Goal: Task Accomplishment & Management: Manage account settings

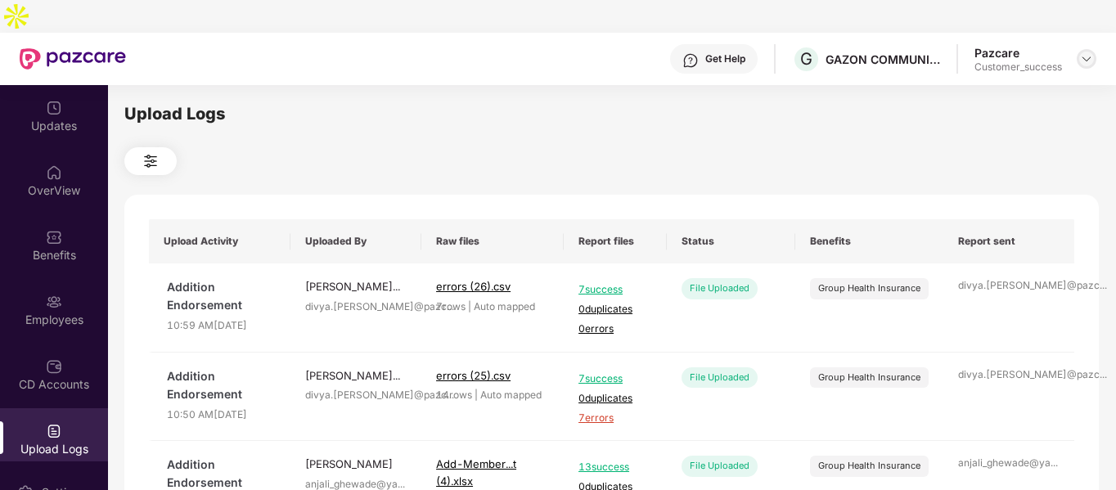
click at [1092, 52] on img at bounding box center [1086, 58] width 13 height 13
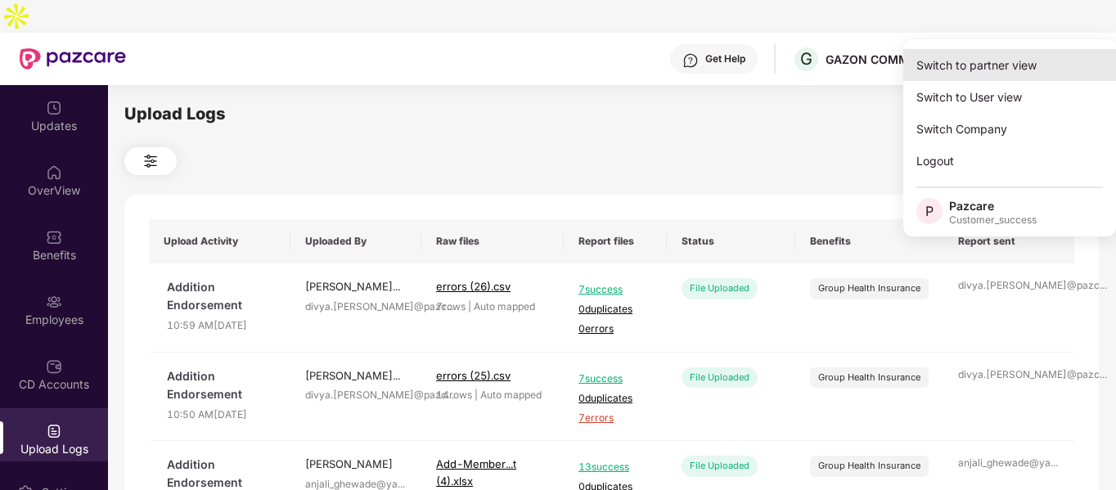
click at [997, 52] on div "Switch to partner view" at bounding box center [1009, 65] width 213 height 32
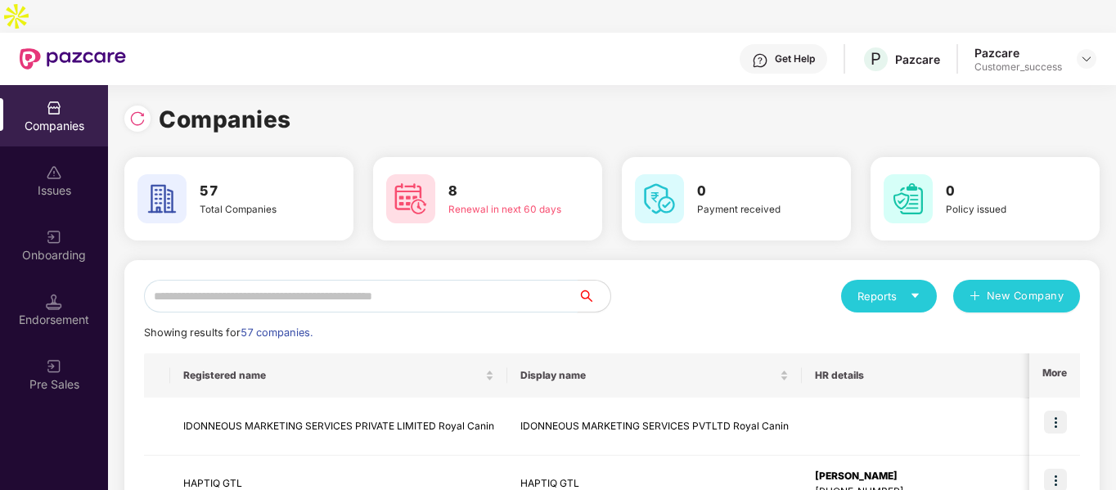
click at [436, 280] on input "text" at bounding box center [361, 296] width 434 height 33
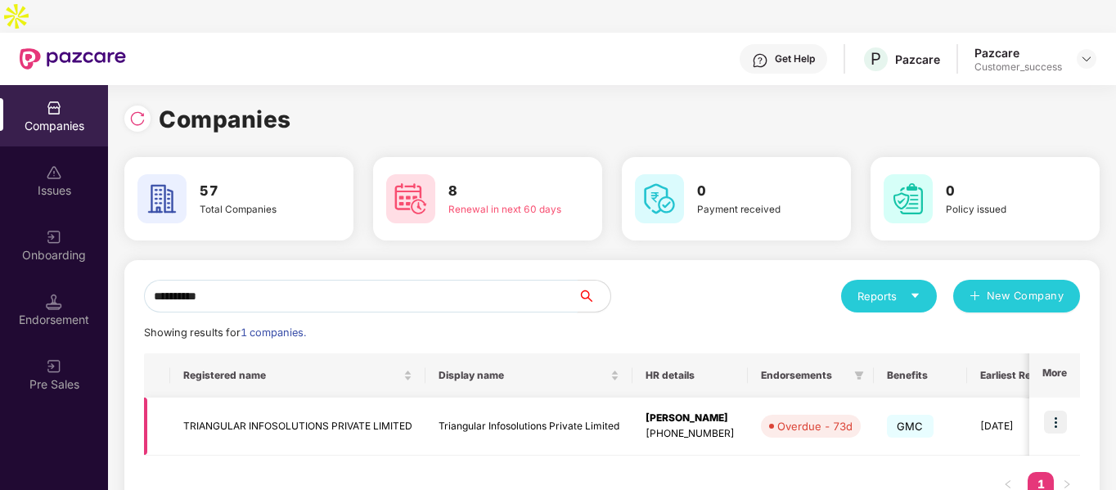
type input "**********"
click at [1053, 411] on img at bounding box center [1055, 422] width 23 height 23
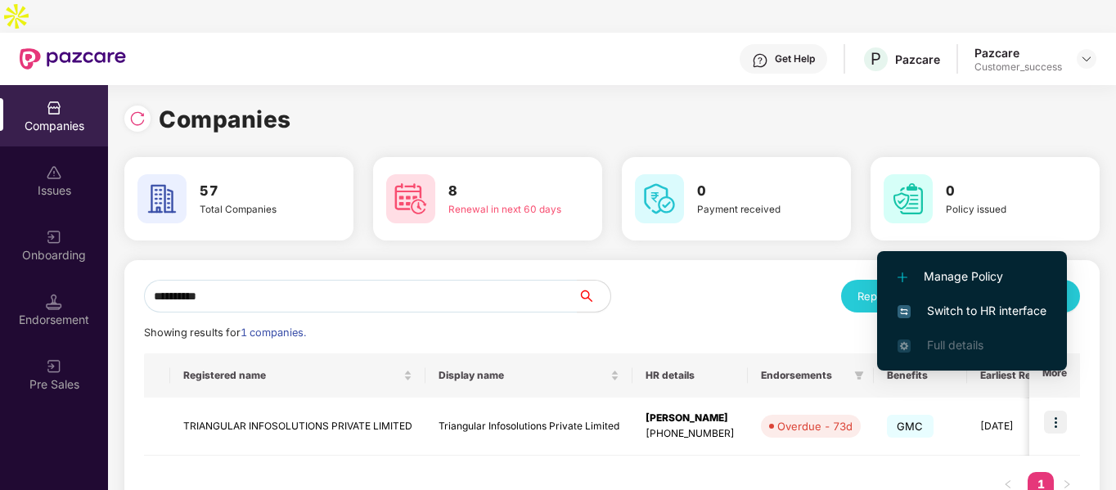
click at [965, 302] on span "Switch to HR interface" at bounding box center [972, 311] width 149 height 18
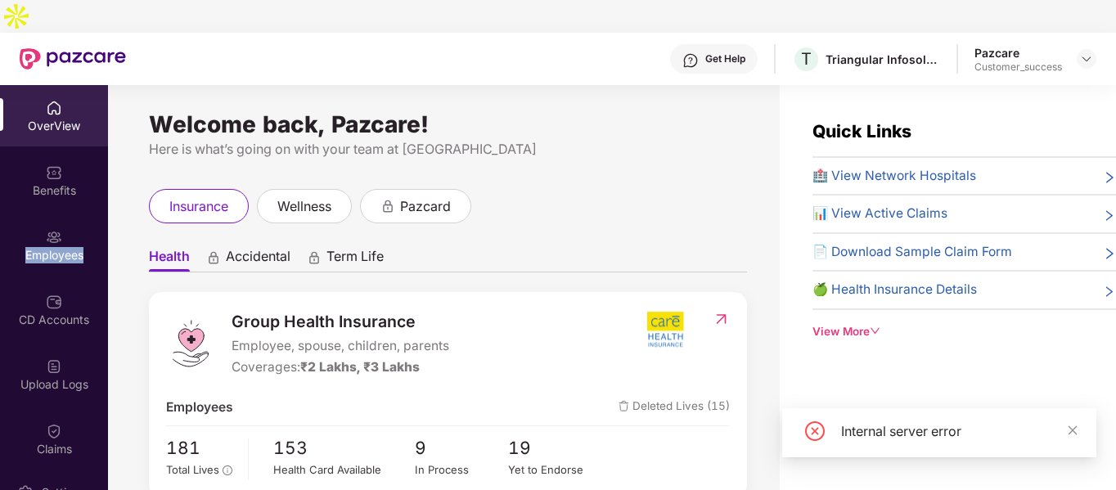
click at [55, 247] on div "Employees" at bounding box center [54, 255] width 108 height 16
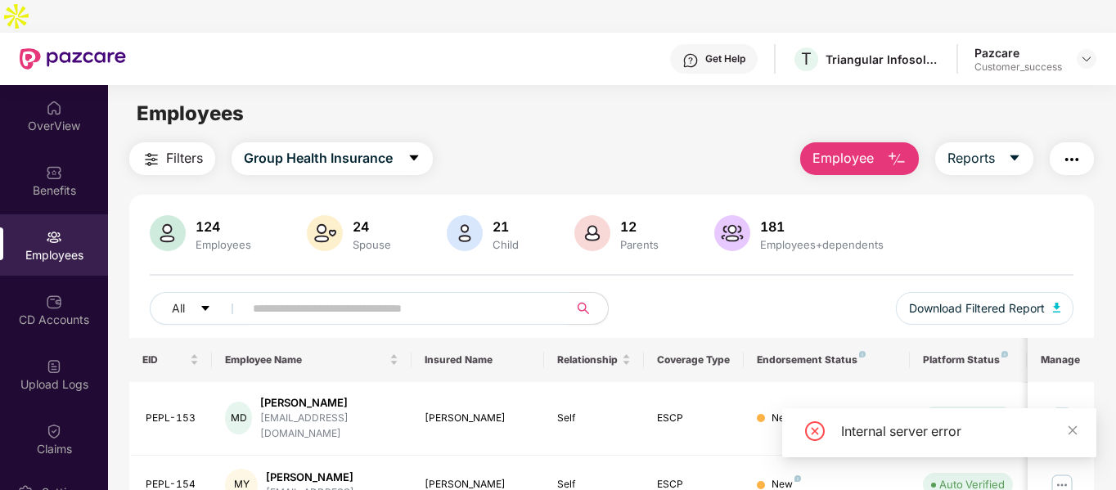
click at [341, 296] on input "text" at bounding box center [400, 308] width 294 height 25
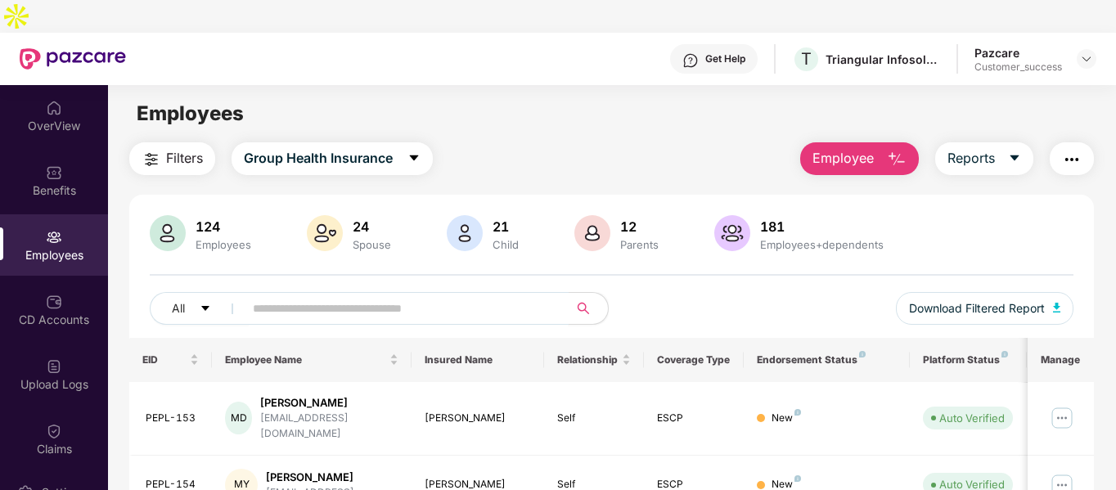
click at [441, 296] on input "text" at bounding box center [400, 308] width 294 height 25
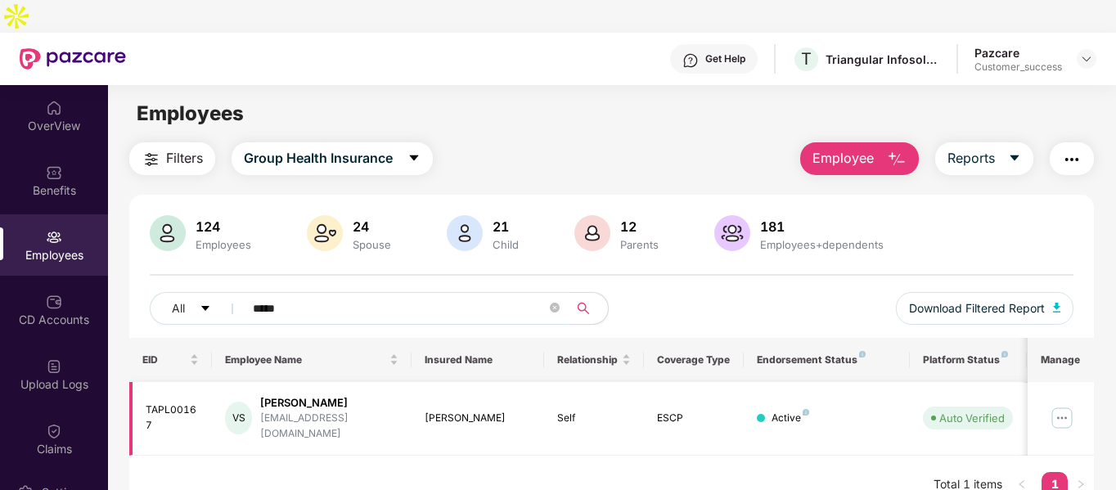
scroll to position [38, 0]
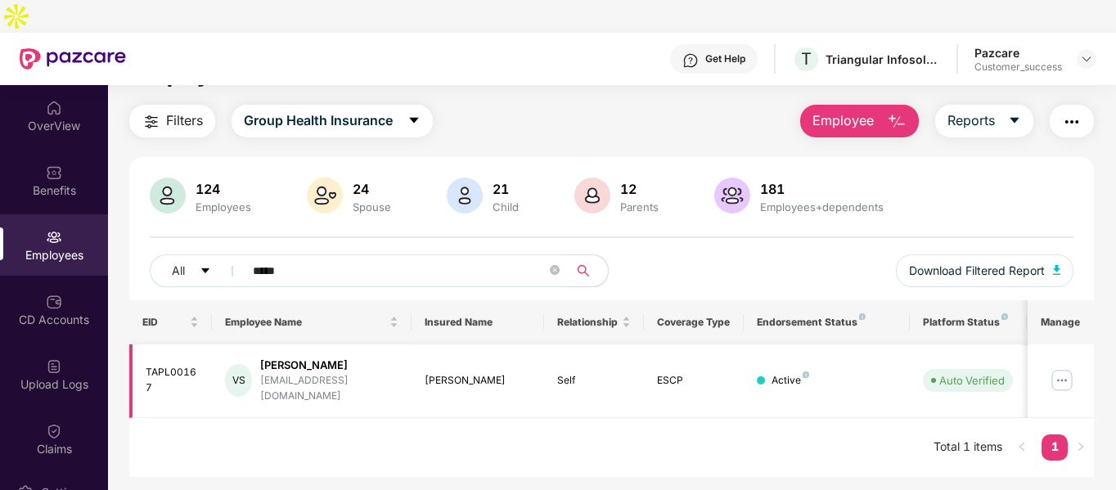
type input "*****"
click at [1050, 344] on td at bounding box center [1061, 381] width 66 height 74
click at [1069, 367] on img at bounding box center [1062, 380] width 26 height 26
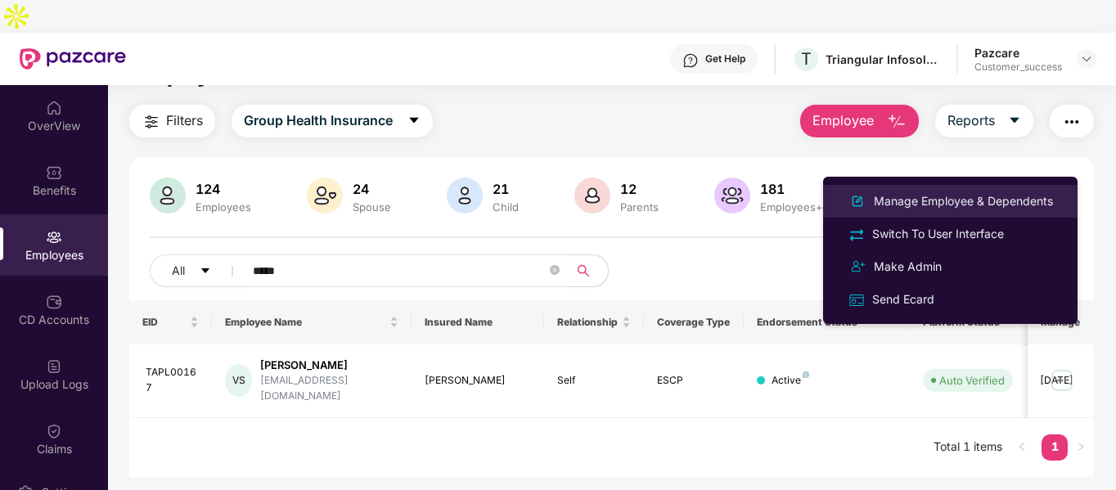
click at [934, 198] on div "Manage Employee & Dependents" at bounding box center [964, 201] width 186 height 18
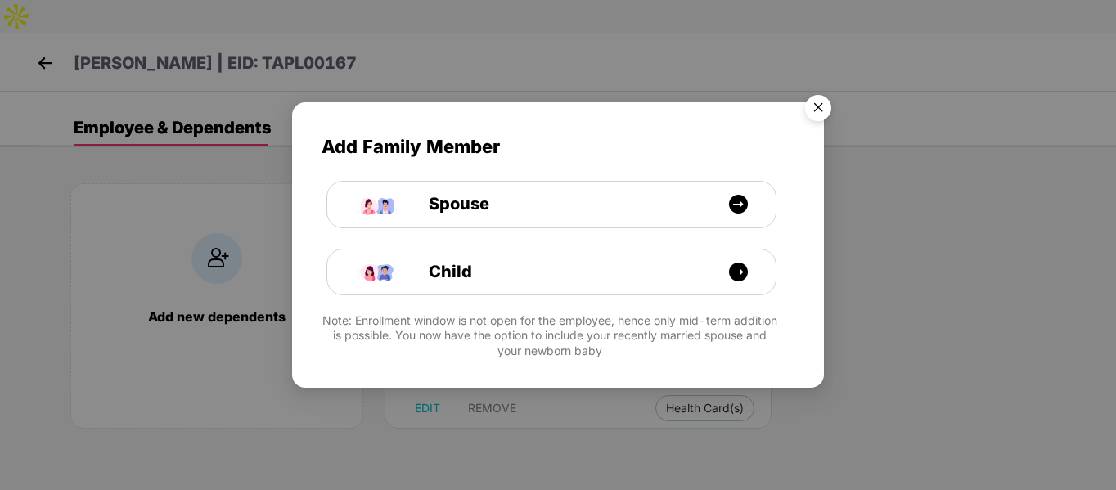
click at [818, 106] on img "Close" at bounding box center [818, 111] width 46 height 46
